Goal: Task Accomplishment & Management: Use online tool/utility

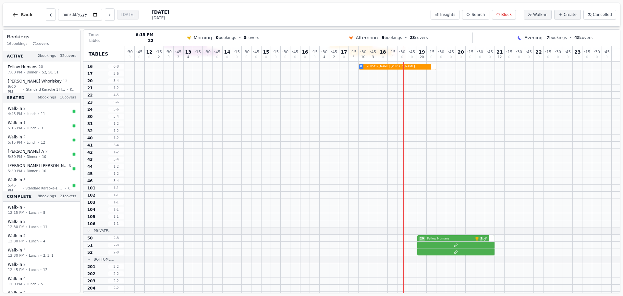
scroll to position [183, 0]
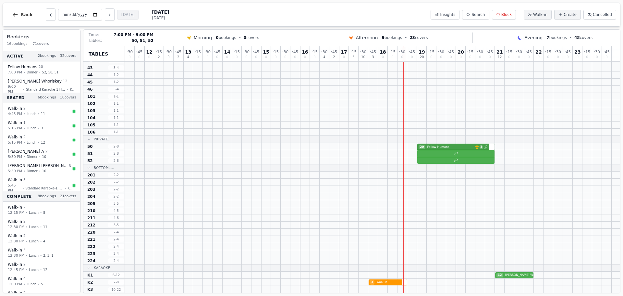
click at [443, 146] on div "20 Fellow Humans VIP customer (7 visits) 3" at bounding box center [372, 146] width 495 height 7
select select "****"
select select "**"
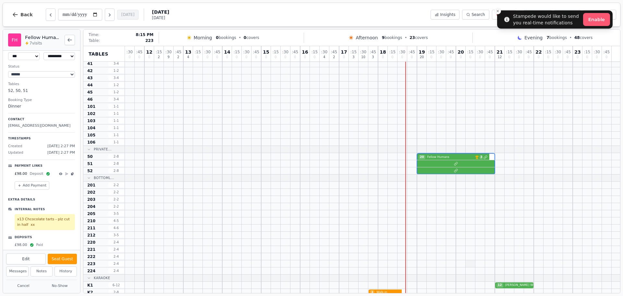
scroll to position [0, 0]
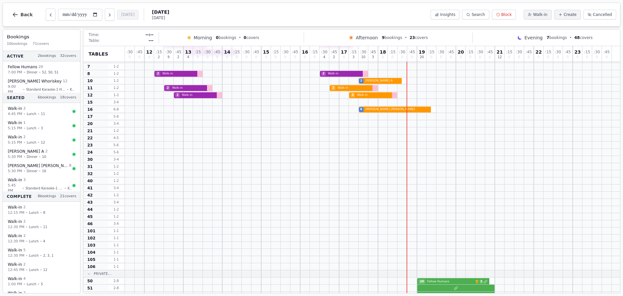
scroll to position [48, 0]
click at [611, 12] on span "Cancelled" at bounding box center [602, 14] width 19 height 5
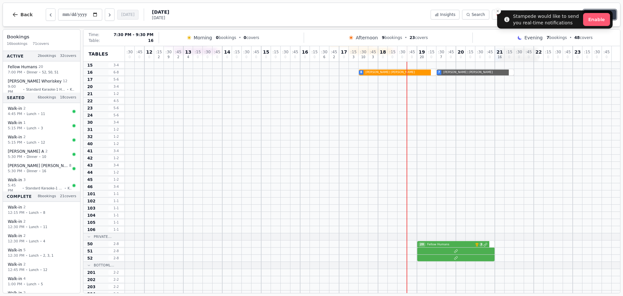
scroll to position [0, 0]
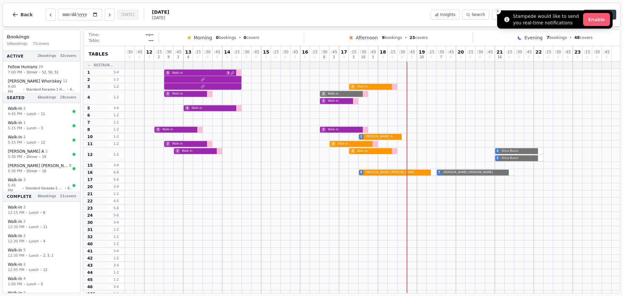
click at [496, 11] on icon "Close toast" at bounding box center [498, 11] width 4 height 4
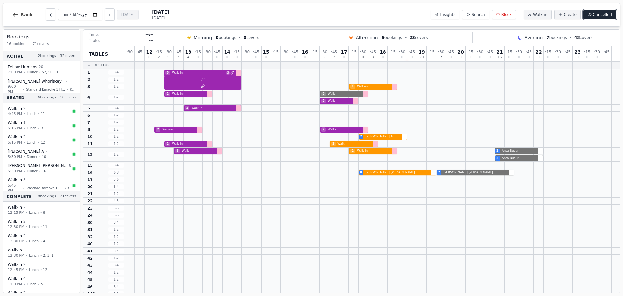
click at [595, 12] on span "Cancelled" at bounding box center [602, 14] width 19 height 5
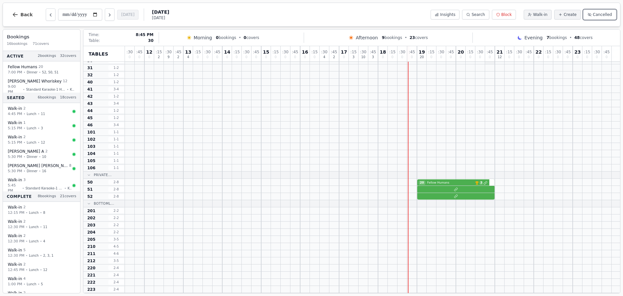
scroll to position [183, 0]
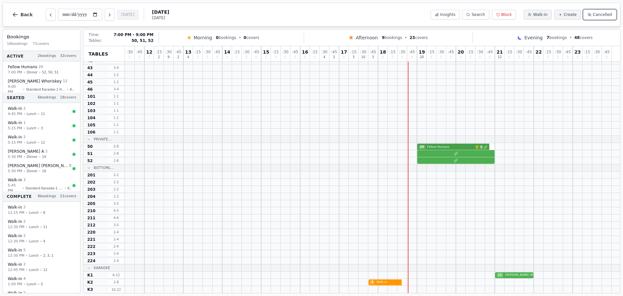
click at [440, 149] on div "20 Fellow Humans VIP customer (7 visits) 3" at bounding box center [372, 146] width 495 height 7
select select "****"
select select "**"
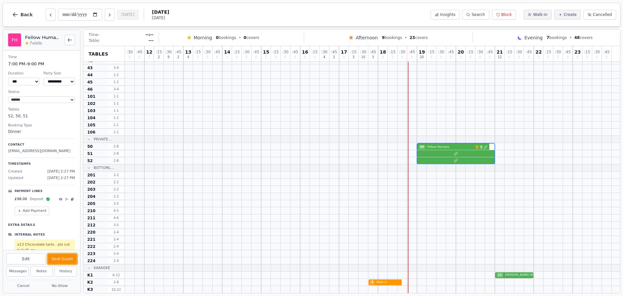
click at [57, 259] on button "Seat Guest" at bounding box center [62, 258] width 29 height 10
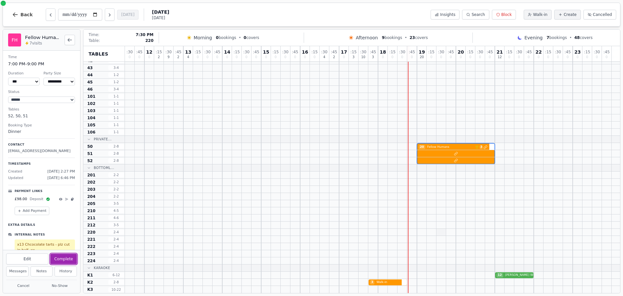
scroll to position [0, 0]
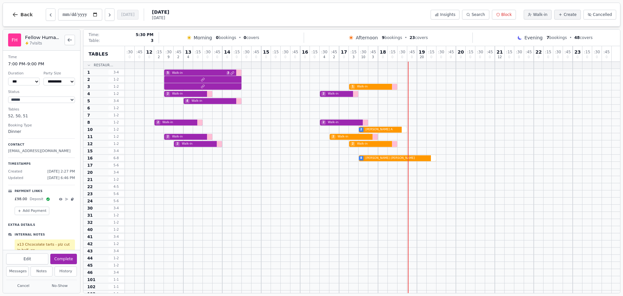
click at [367, 90] on div at bounding box center [364, 86] width 10 height 7
click at [364, 88] on div "1 Walk-in" at bounding box center [372, 86] width 495 height 7
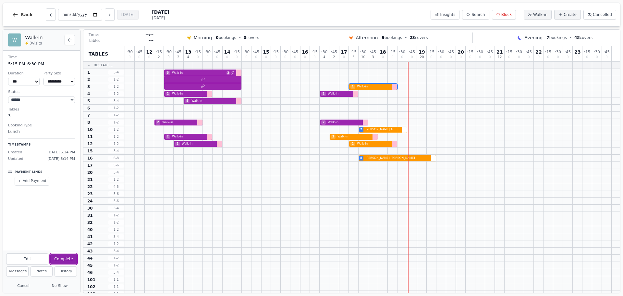
click at [65, 256] on button "Complete" at bounding box center [63, 258] width 27 height 10
click at [367, 130] on div "2 [PERSON_NAME]" at bounding box center [372, 129] width 495 height 7
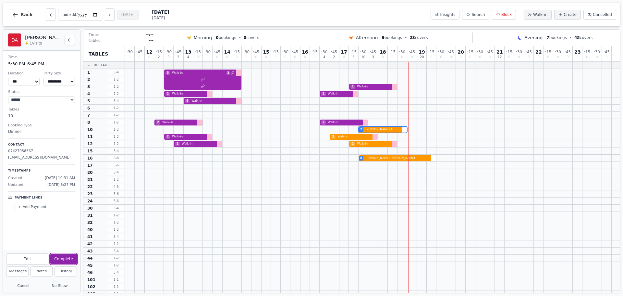
click at [61, 254] on button "Complete" at bounding box center [63, 258] width 27 height 10
click at [340, 136] on div "2 Walk-in 2 Walk-in" at bounding box center [372, 136] width 495 height 7
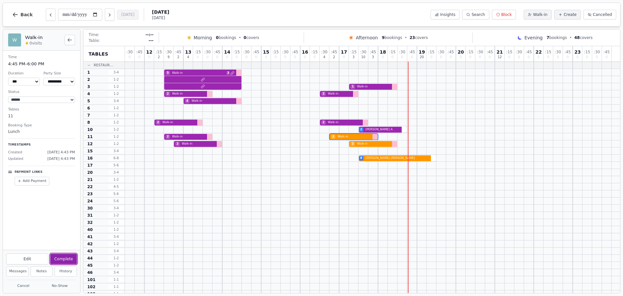
click at [70, 256] on button "Complete" at bounding box center [63, 258] width 27 height 10
click at [368, 147] on div at bounding box center [373, 143] width 10 height 7
click at [364, 144] on div "2 Walk-in 2 Walk-in" at bounding box center [372, 143] width 495 height 7
click at [69, 261] on button "Complete" at bounding box center [63, 258] width 27 height 10
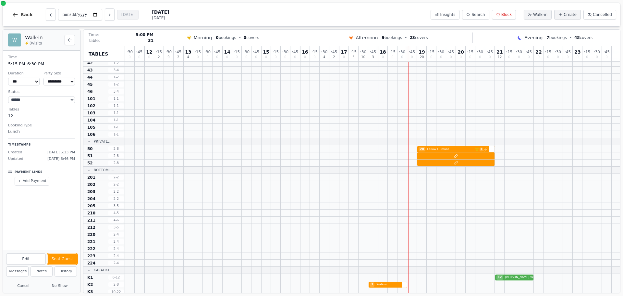
scroll to position [183, 0]
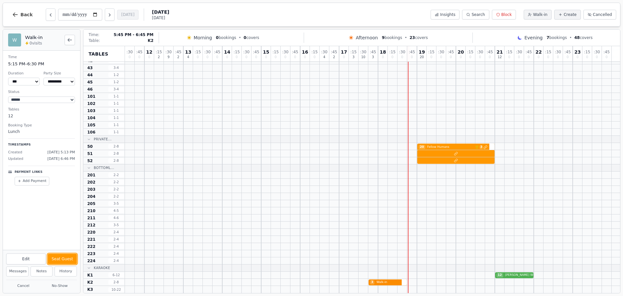
click at [377, 282] on div "3 Walk-in" at bounding box center [372, 281] width 495 height 7
